Goal: Book appointment/travel/reservation

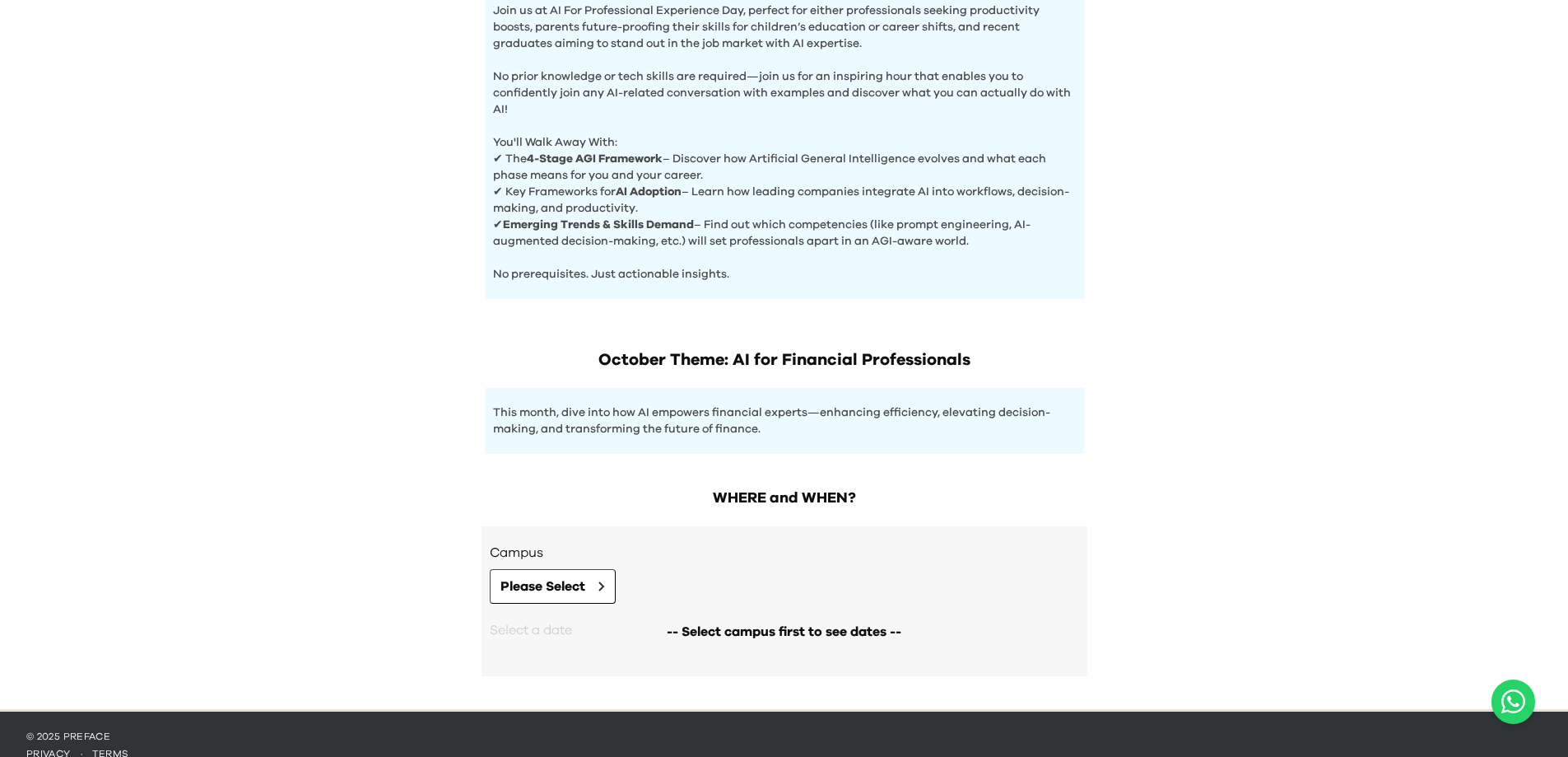
scroll to position [607, 0]
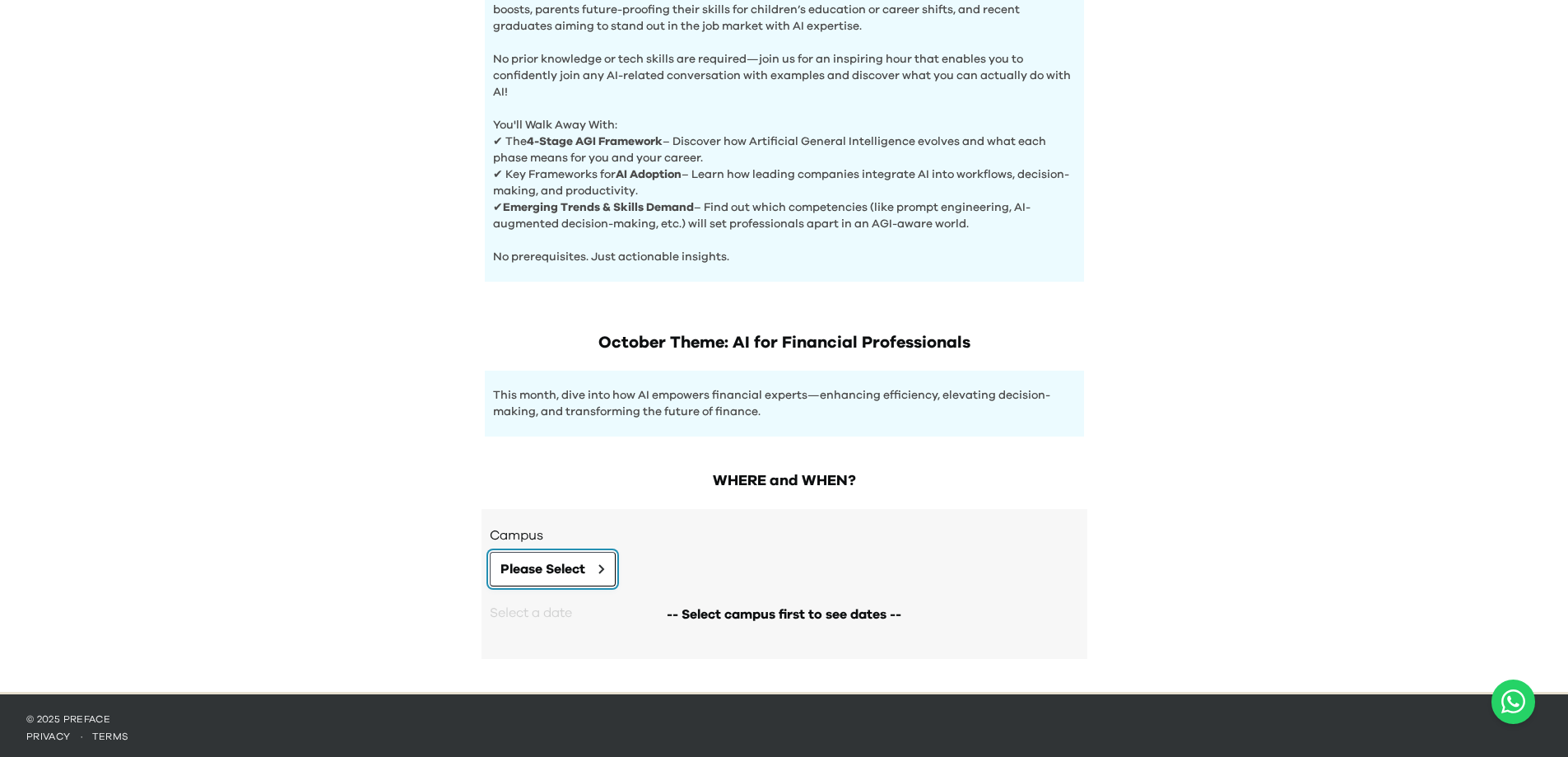
click at [588, 577] on button "Please Select" at bounding box center [552, 568] width 126 height 35
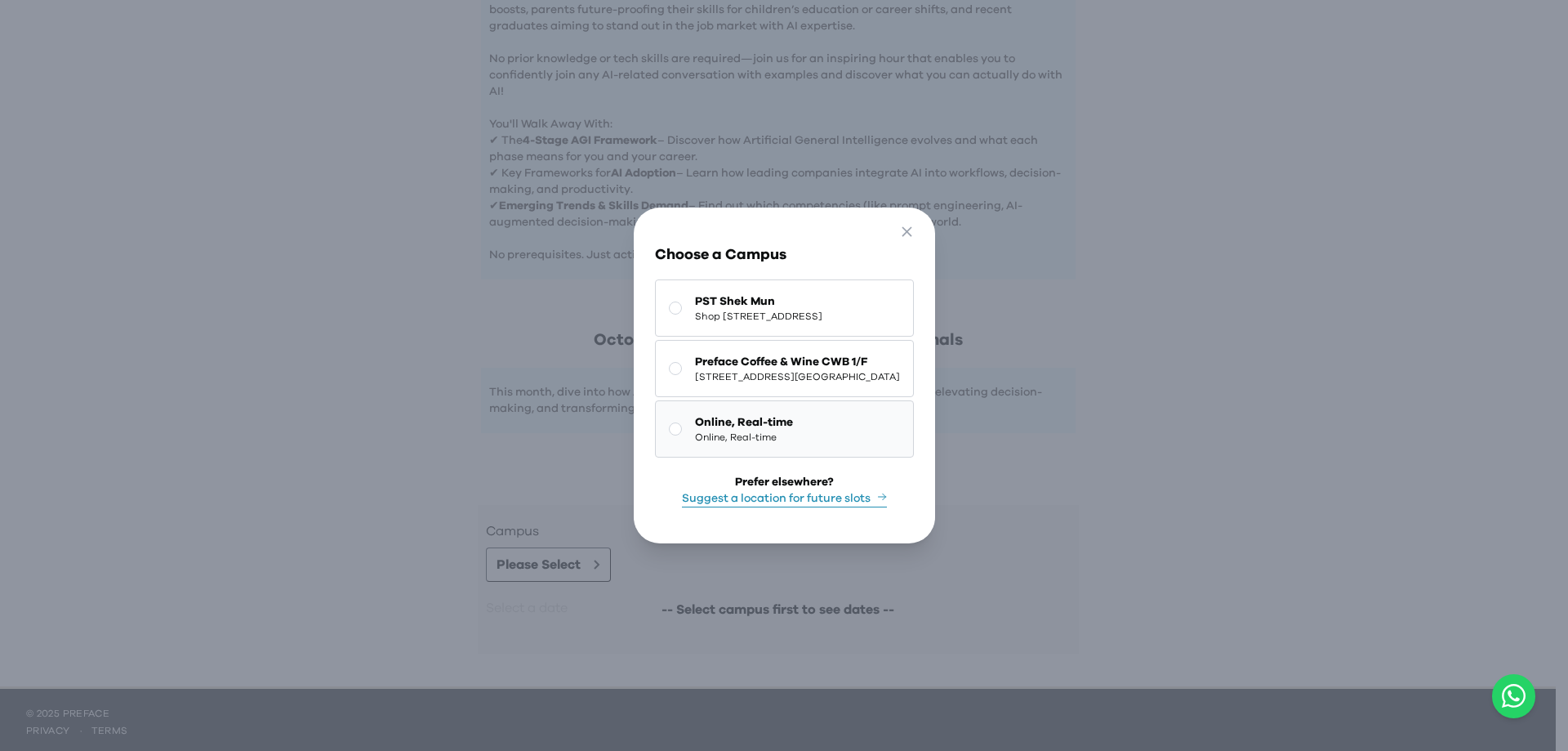
click at [695, 436] on span "Online, Real-time" at bounding box center [744, 437] width 98 height 13
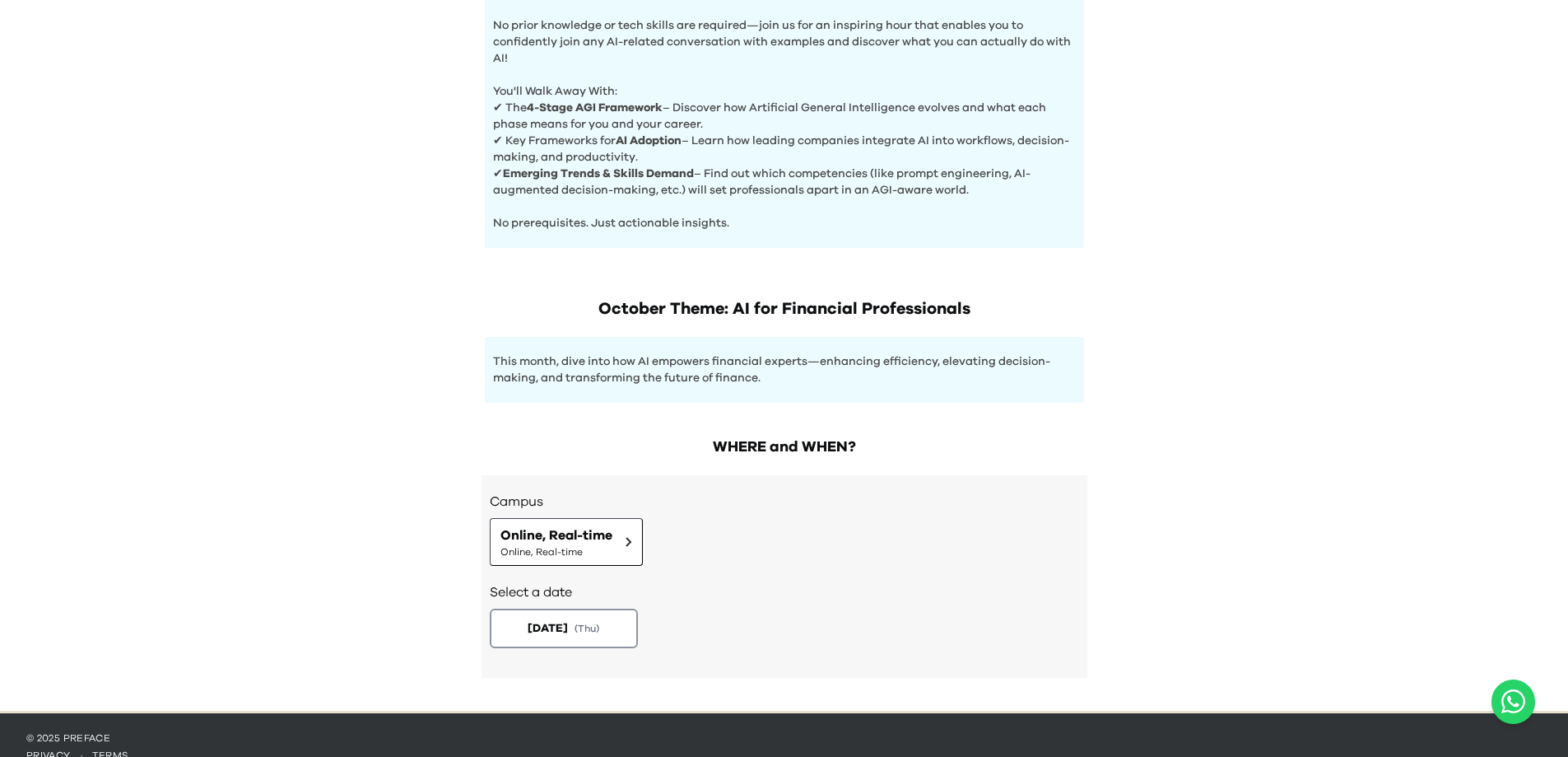
scroll to position [659, 0]
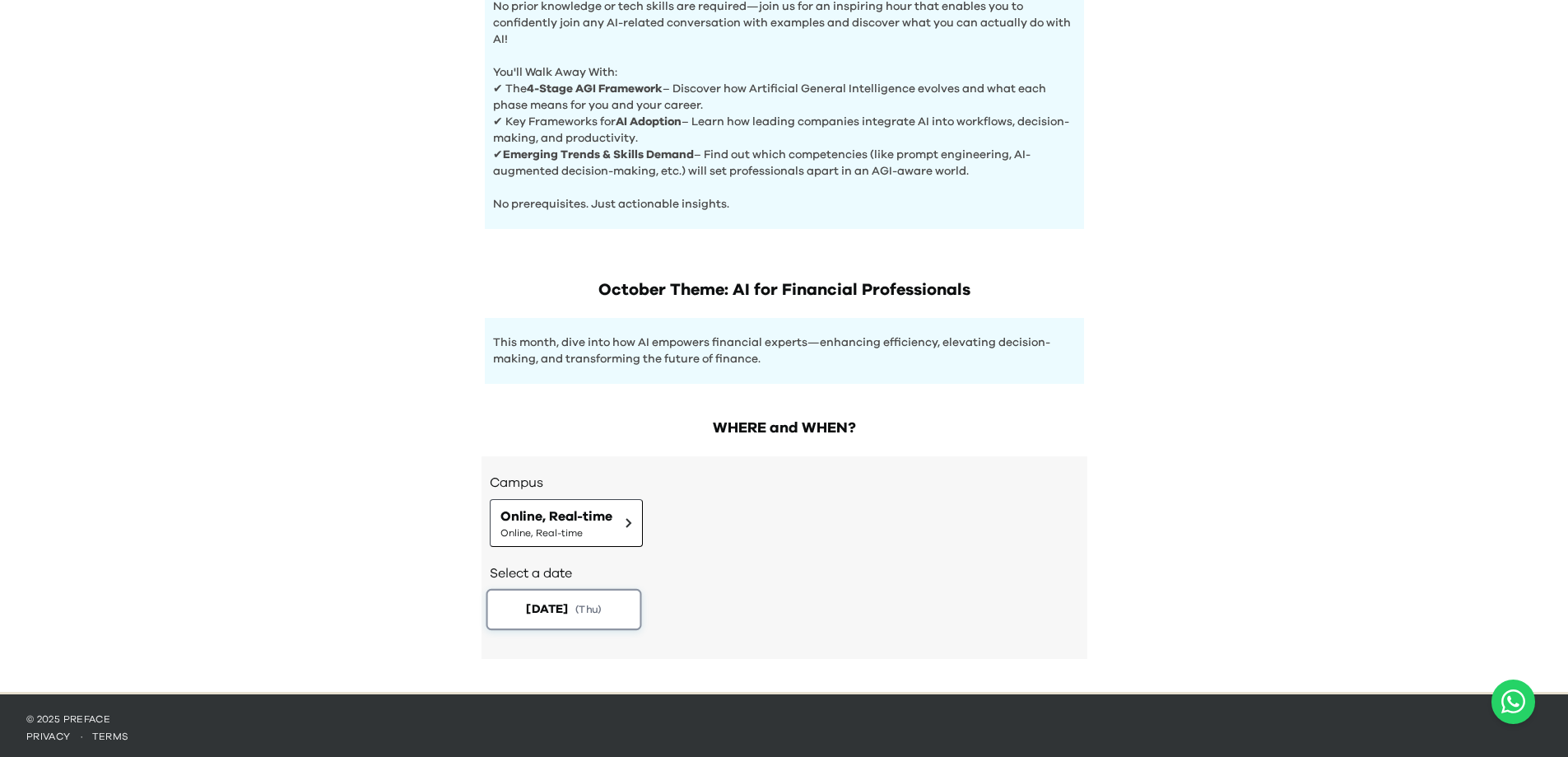
click at [565, 603] on span "2025-10-30" at bounding box center [547, 609] width 42 height 17
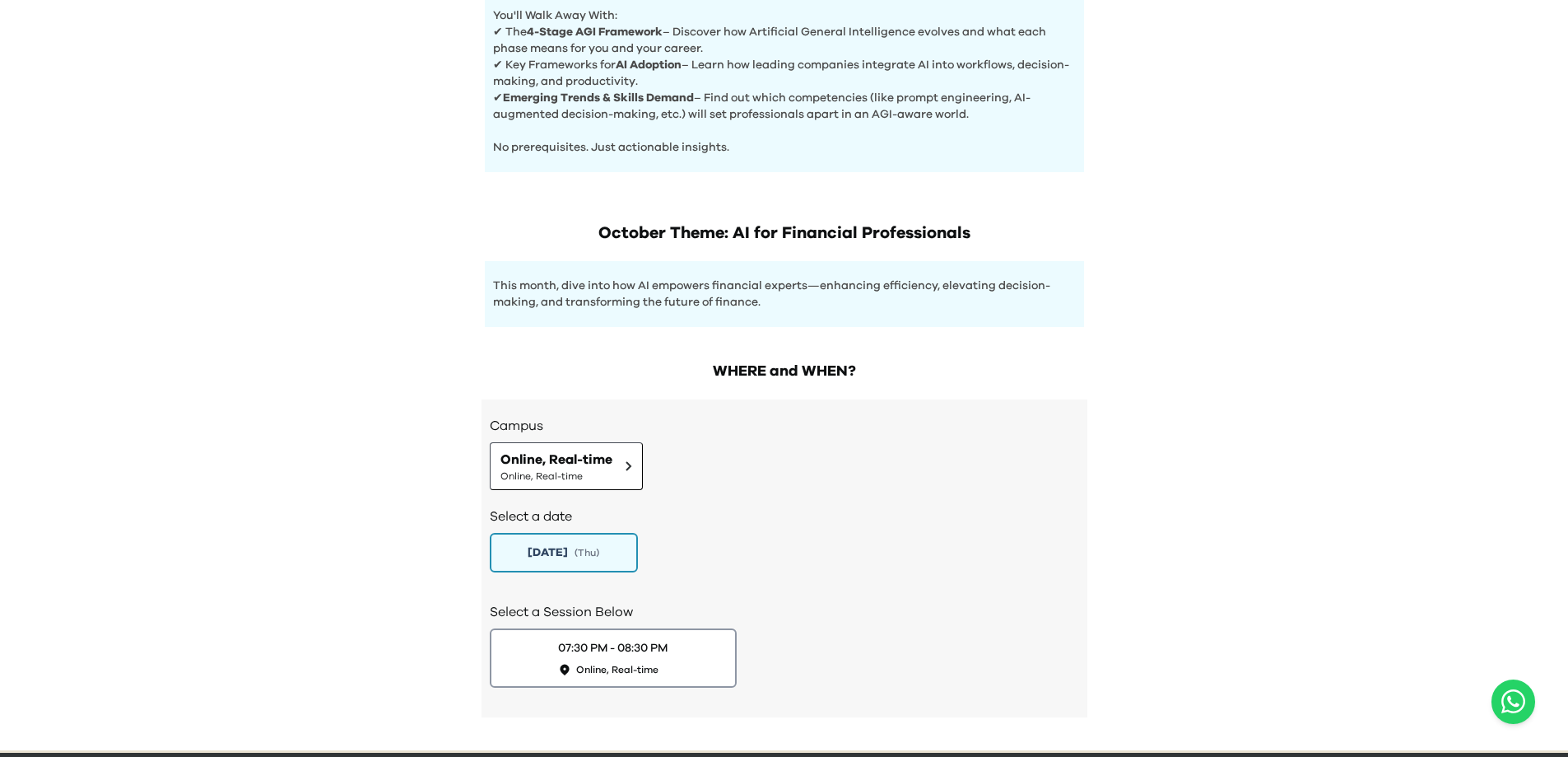
scroll to position [775, 0]
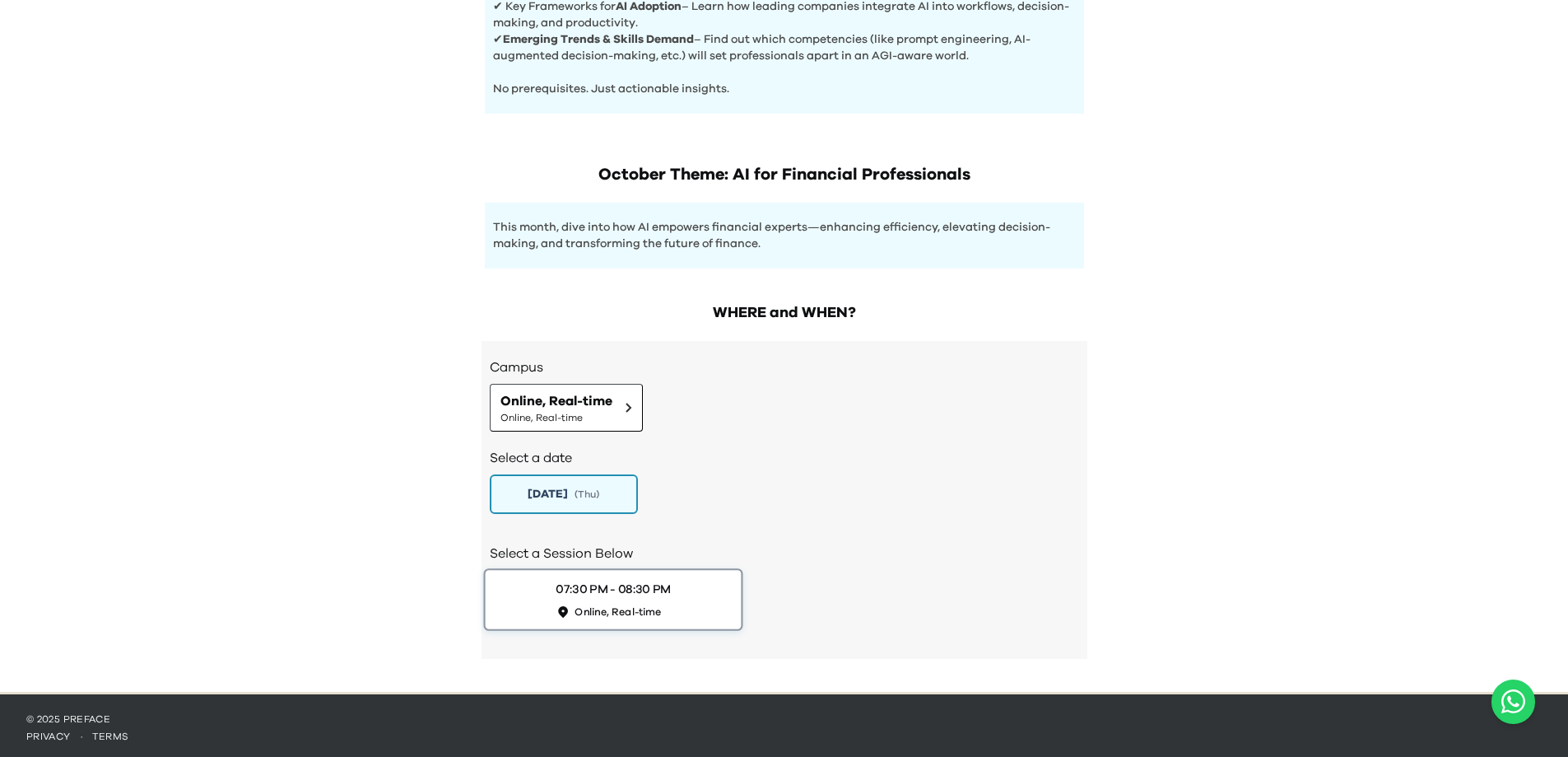
click at [653, 594] on div "07:30 PM - 08:30 PM Online, Real-time" at bounding box center [612, 599] width 115 height 38
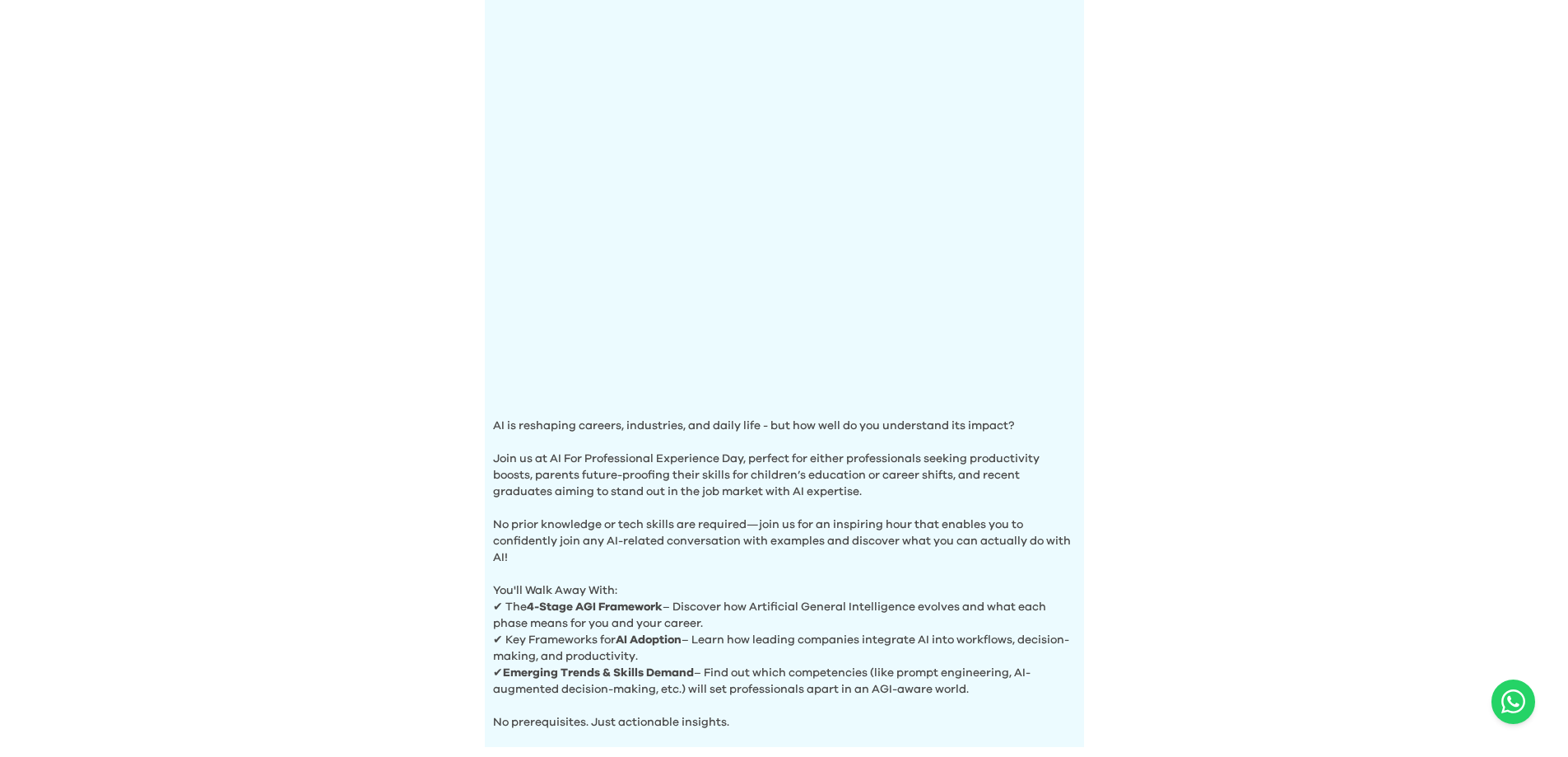
scroll to position [0, 0]
